Goal: Navigation & Orientation: Find specific page/section

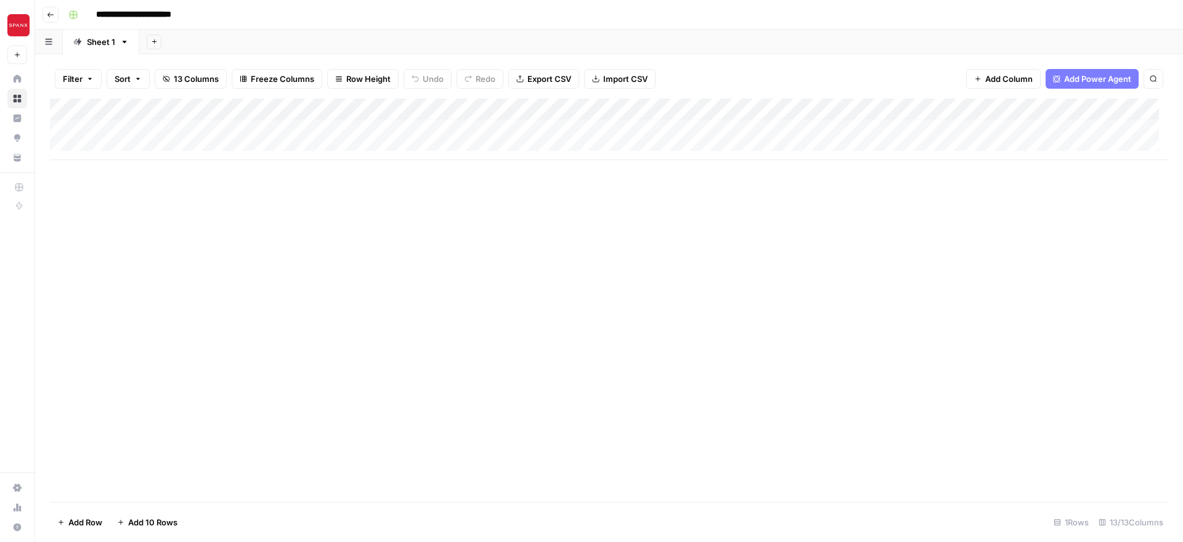
scroll to position [680, 0]
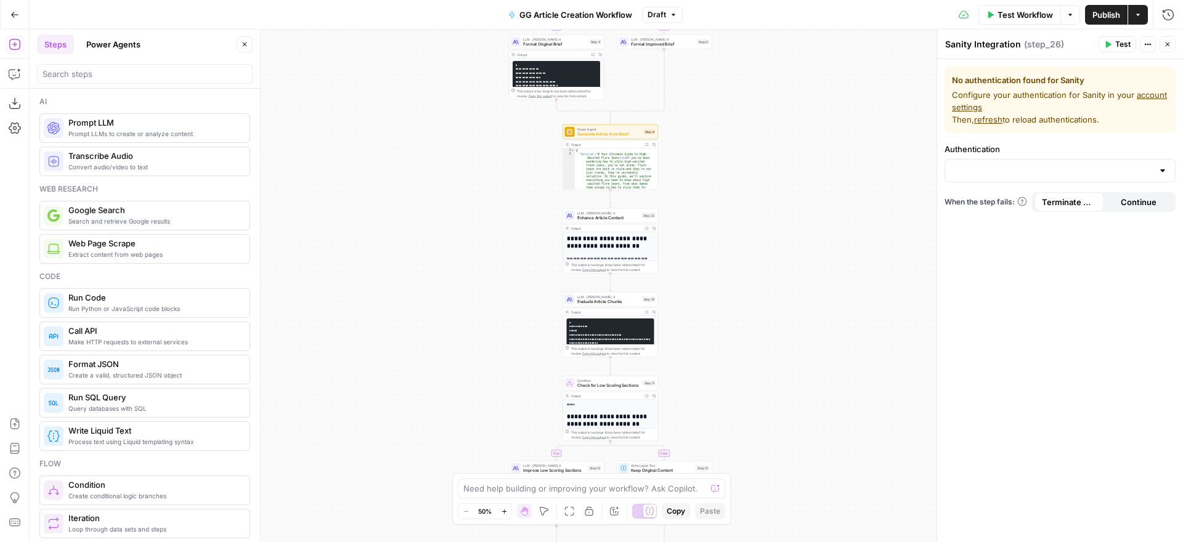
scroll to position [2198, 0]
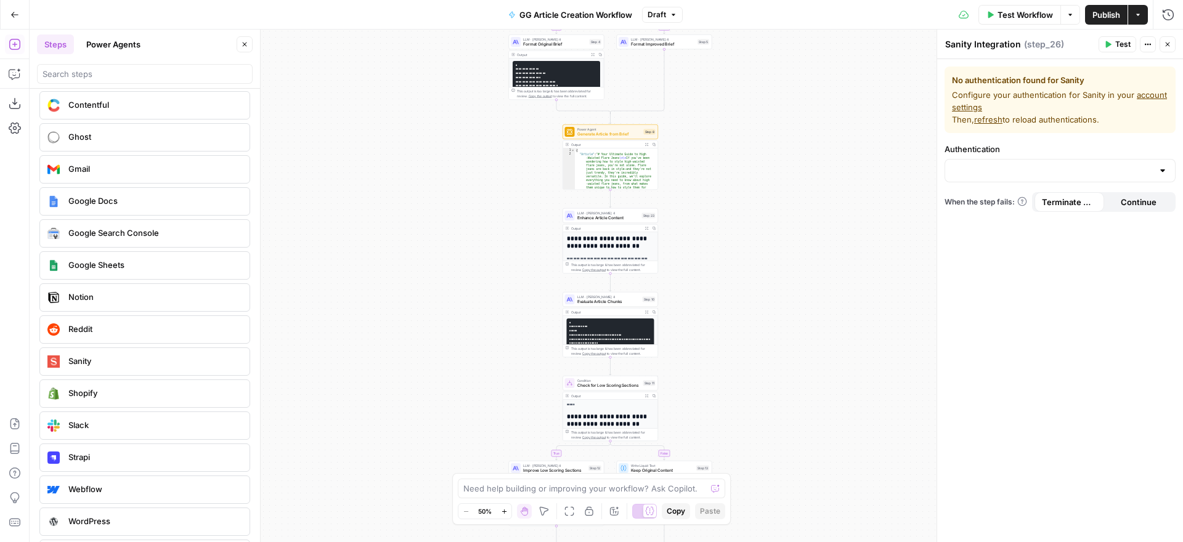
click at [12, 9] on button "Go Back" at bounding box center [15, 15] width 22 height 22
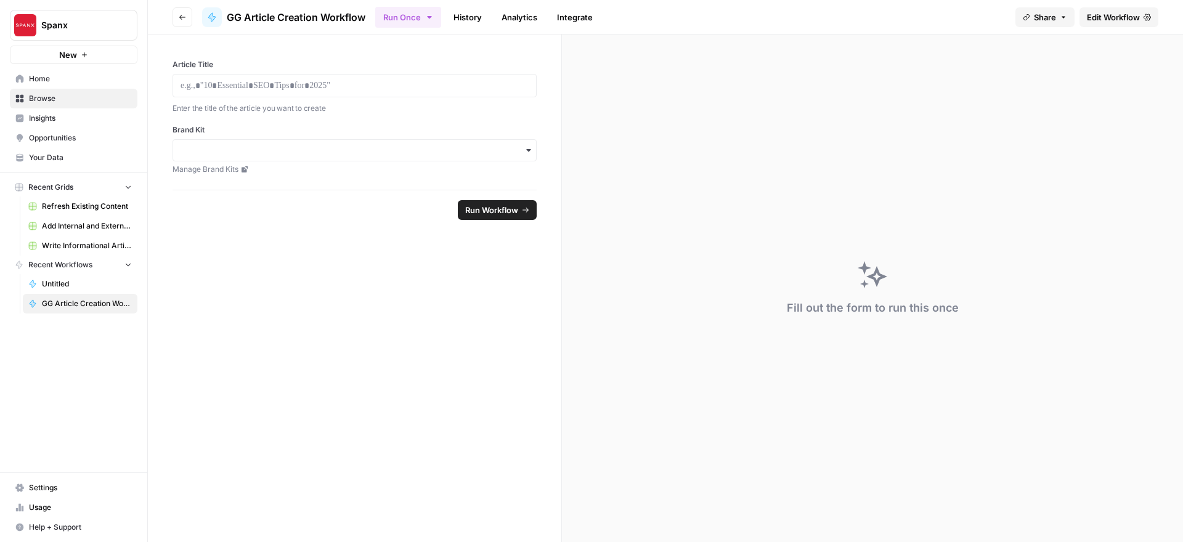
click at [70, 17] on button "Spanx" at bounding box center [74, 25] width 128 height 31
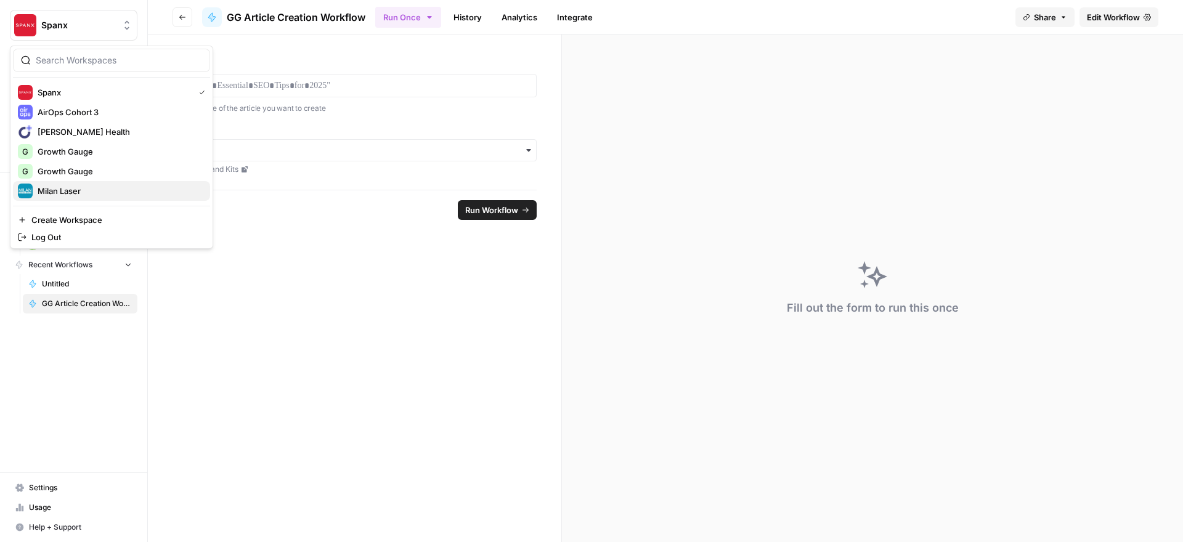
click at [66, 193] on span "Milan Laser" at bounding box center [119, 191] width 163 height 12
